Goal: Task Accomplishment & Management: Manage account settings

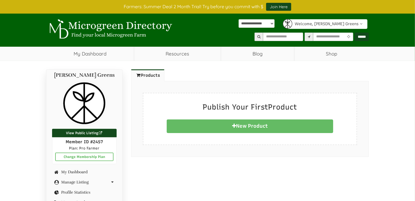
click at [240, 125] on link "New Product" at bounding box center [250, 126] width 167 height 14
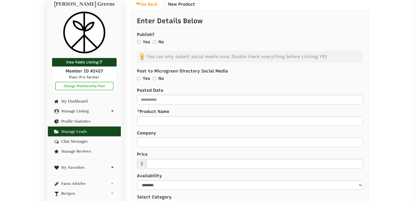
select select "Language Translate Widget"
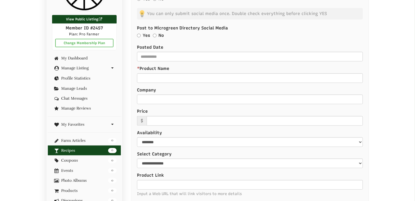
scroll to position [183, 0]
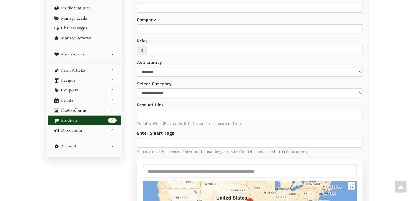
click at [83, 120] on link "0 Products" at bounding box center [84, 120] width 65 height 4
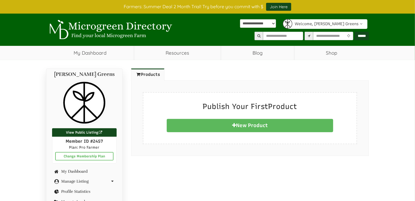
scroll to position [57, 0]
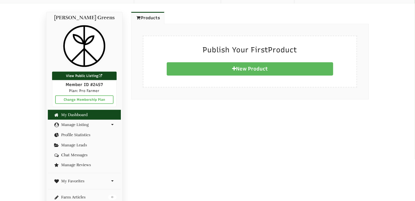
click at [87, 115] on link "My Dashboard" at bounding box center [84, 115] width 65 height 4
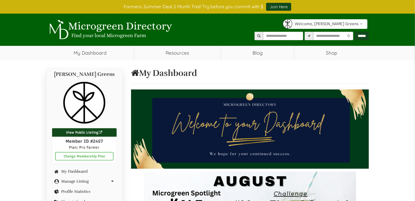
select select "Language Translate Widget"
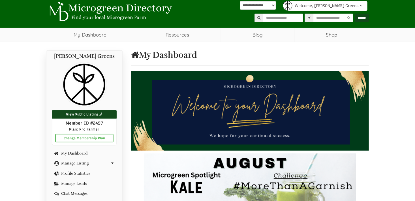
scroll to position [28, 0]
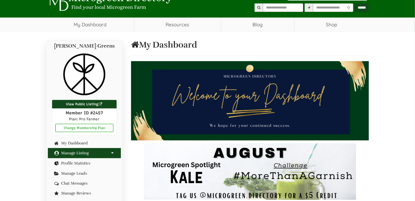
click at [83, 152] on link "Manage Listing" at bounding box center [84, 153] width 65 height 4
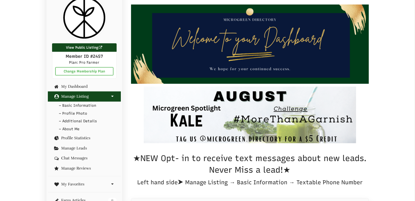
scroll to position [57, 0]
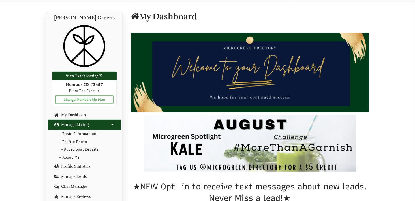
click at [82, 150] on link "– Additional Details" at bounding box center [84, 150] width 73 height 8
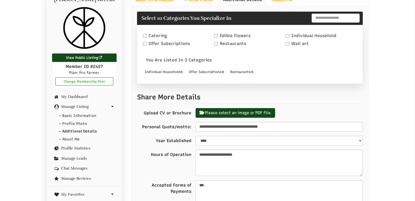
scroll to position [85, 0]
